Goal: Find specific page/section: Find specific page/section

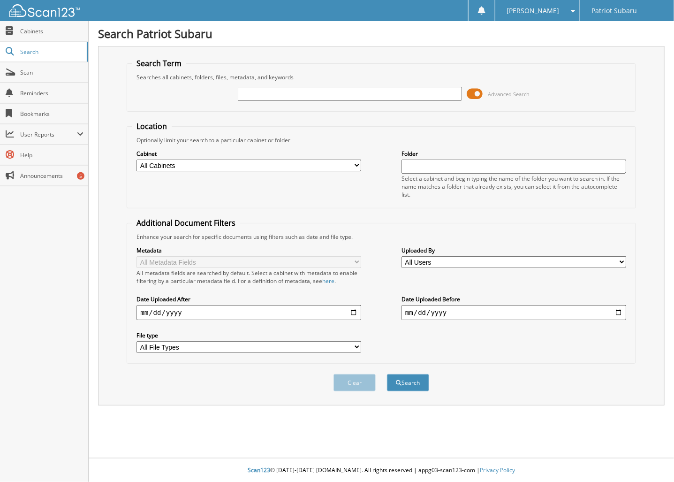
type input "l"
type input ";"
type input "[PERSON_NAME]"
click at [387, 374] on button "Search" at bounding box center [408, 382] width 42 height 17
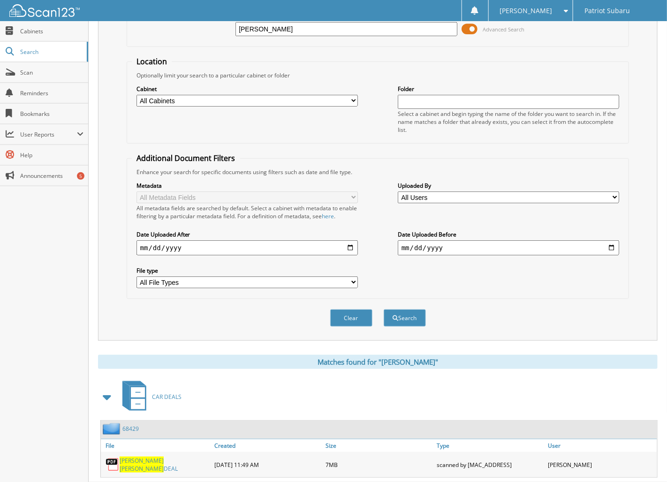
scroll to position [77, 0]
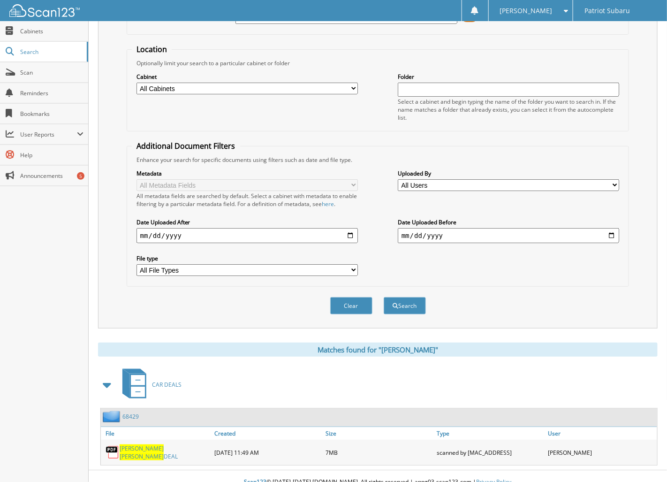
click at [150, 452] on span "SILLARS" at bounding box center [142, 456] width 44 height 8
